Goal: Find specific page/section: Find specific page/section

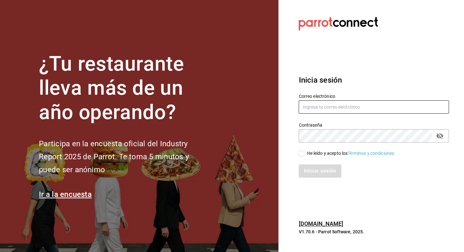
click at [328, 110] on input "text" at bounding box center [373, 106] width 150 height 13
type input "qnicoteziutlan@gmail.com"
click at [302, 152] on input "He leído y acepto los Términos y condiciones." at bounding box center [301, 153] width 6 height 6
checkbox input "true"
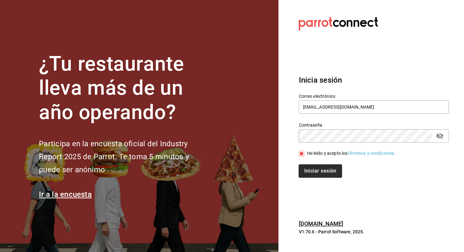
click at [316, 167] on button "Iniciar sesión" at bounding box center [319, 170] width 43 height 13
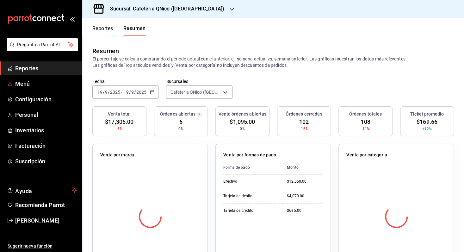
click at [38, 68] on span "Reportes" at bounding box center [46, 68] width 62 height 9
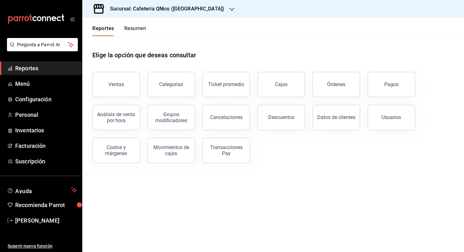
click at [133, 26] on button "Resumen" at bounding box center [135, 30] width 22 height 11
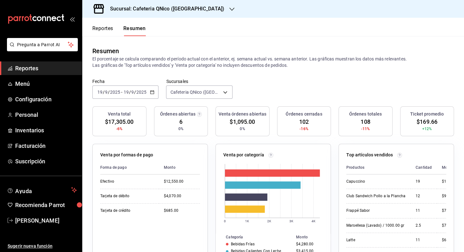
click at [27, 71] on span "Reportes" at bounding box center [46, 68] width 62 height 9
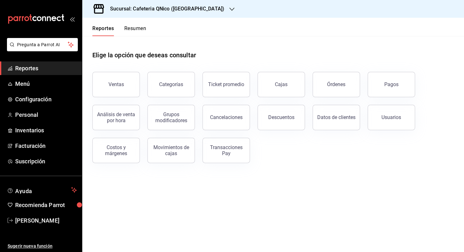
click at [134, 29] on button "Resumen" at bounding box center [135, 30] width 22 height 11
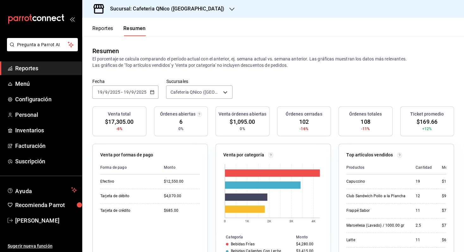
click at [96, 34] on button "Reportes" at bounding box center [102, 30] width 21 height 11
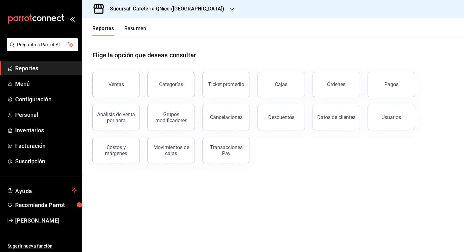
click at [139, 27] on button "Resumen" at bounding box center [135, 30] width 22 height 11
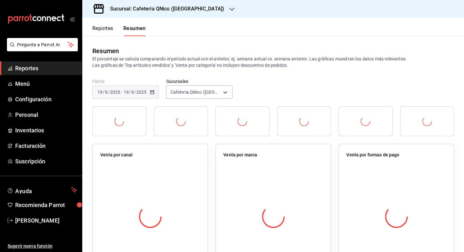
click at [96, 30] on button "Reportes" at bounding box center [102, 30] width 21 height 11
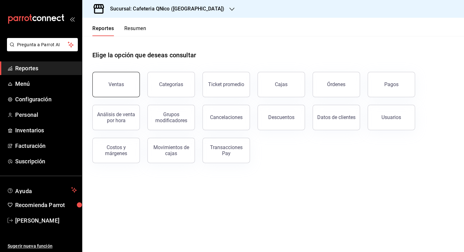
click at [115, 91] on button "Ventas" at bounding box center [115, 84] width 47 height 25
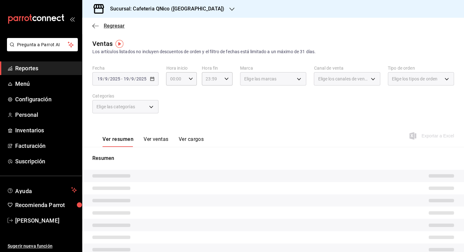
click at [116, 27] on span "Regresar" at bounding box center [114, 26] width 21 height 6
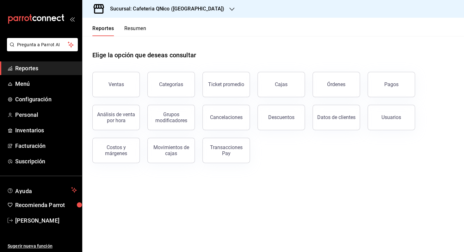
click at [135, 29] on button "Resumen" at bounding box center [135, 30] width 22 height 11
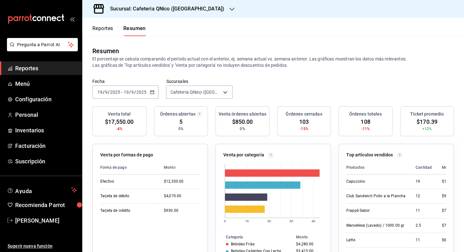
click at [97, 31] on button "Reportes" at bounding box center [102, 30] width 21 height 11
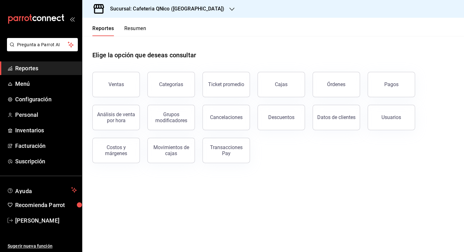
click at [141, 27] on button "Resumen" at bounding box center [135, 30] width 22 height 11
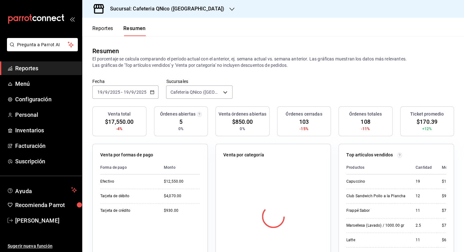
click at [105, 30] on button "Reportes" at bounding box center [102, 30] width 21 height 11
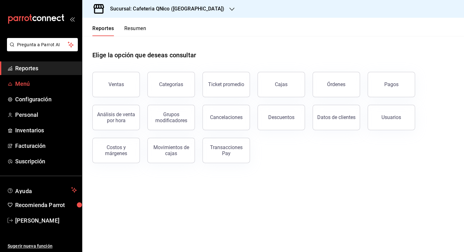
click at [33, 81] on span "Menú" at bounding box center [46, 83] width 62 height 9
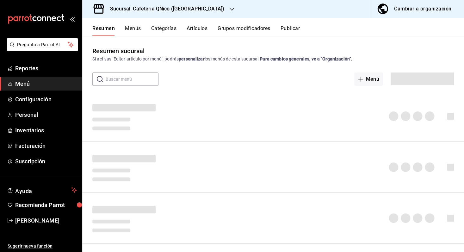
click at [132, 31] on button "Menús" at bounding box center [133, 30] width 16 height 11
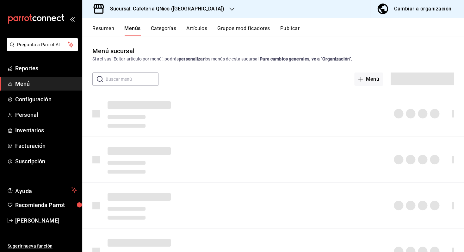
click at [105, 30] on button "Resumen" at bounding box center [103, 30] width 22 height 11
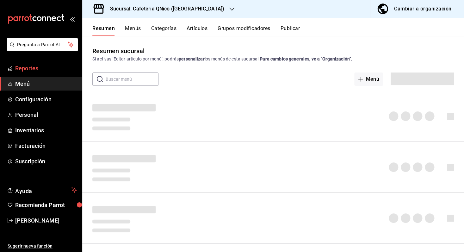
click at [34, 69] on span "Reportes" at bounding box center [46, 68] width 62 height 9
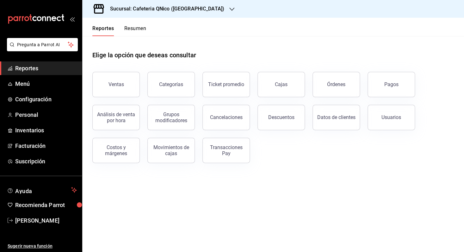
click at [136, 26] on button "Resumen" at bounding box center [135, 30] width 22 height 11
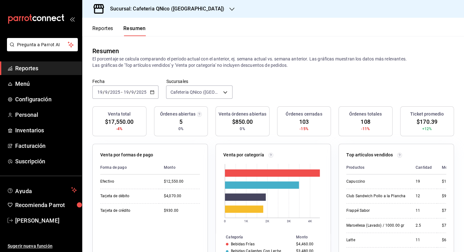
click at [30, 72] on link "Reportes" at bounding box center [41, 68] width 82 height 14
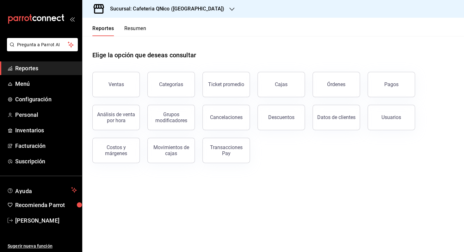
click at [136, 26] on button "Resumen" at bounding box center [135, 30] width 22 height 11
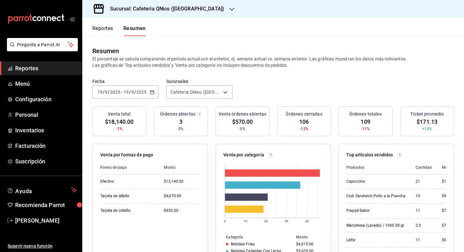
click at [33, 68] on span "Reportes" at bounding box center [46, 68] width 62 height 9
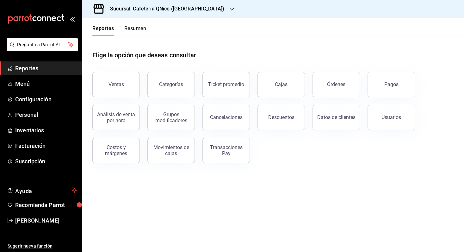
click at [134, 31] on button "Resumen" at bounding box center [135, 30] width 22 height 11
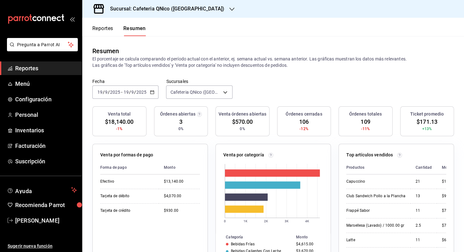
click at [101, 30] on button "Reportes" at bounding box center [102, 30] width 21 height 11
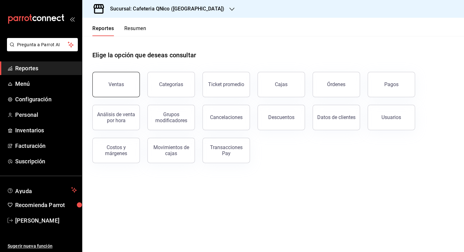
click at [115, 79] on button "Ventas" at bounding box center [115, 84] width 47 height 25
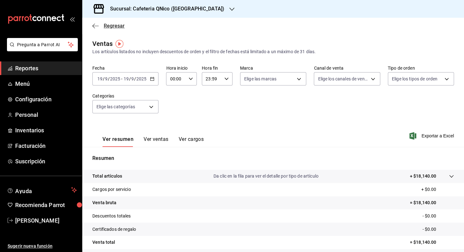
click at [113, 24] on span "Regresar" at bounding box center [114, 26] width 21 height 6
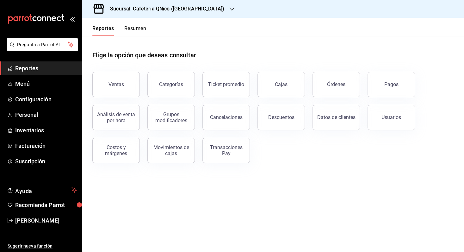
click at [138, 27] on button "Resumen" at bounding box center [135, 30] width 22 height 11
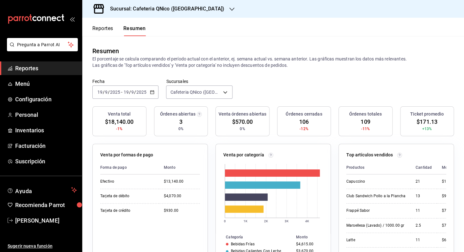
click at [133, 24] on div "Reportes Resumen" at bounding box center [114, 27] width 64 height 18
click at [134, 29] on button "Resumen" at bounding box center [134, 30] width 22 height 11
